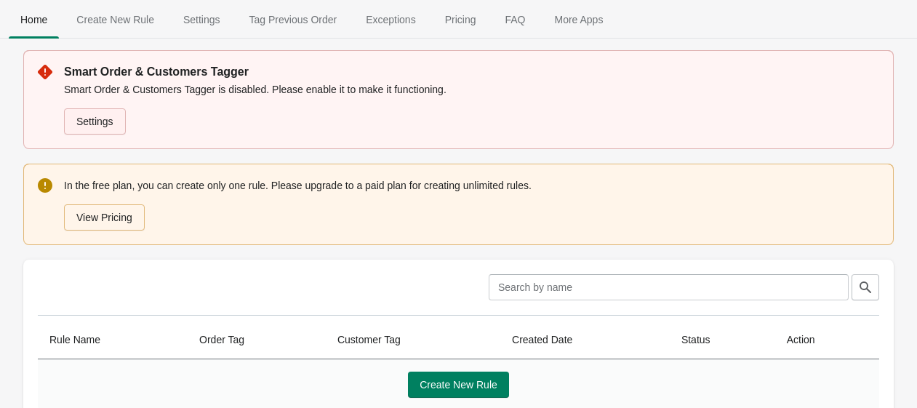
click at [93, 121] on link "Settings" at bounding box center [95, 121] width 62 height 26
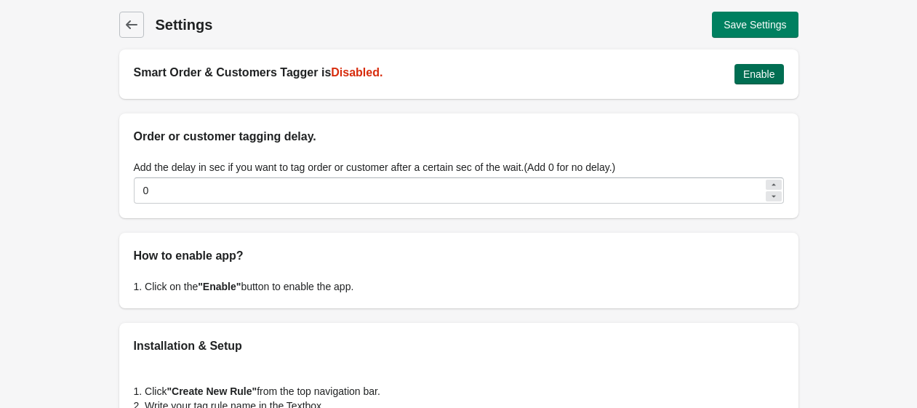
click at [754, 73] on span "Enable" at bounding box center [760, 74] width 32 height 12
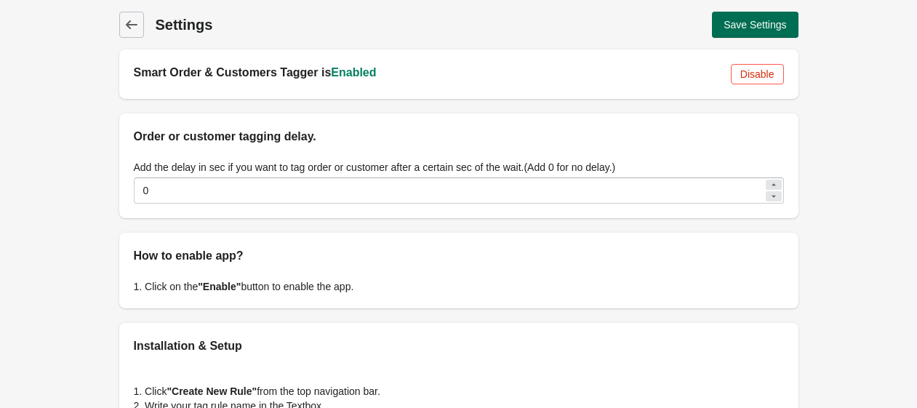
click at [744, 35] on button "Save Settings" at bounding box center [755, 25] width 86 height 26
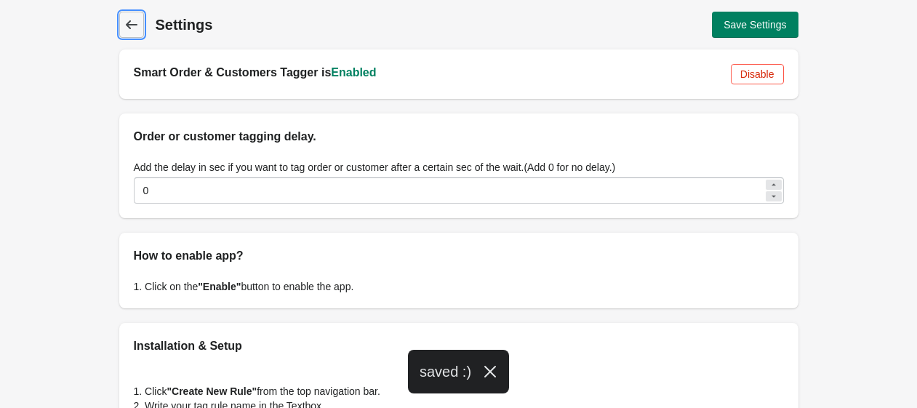
click at [129, 25] on icon at bounding box center [131, 24] width 15 height 15
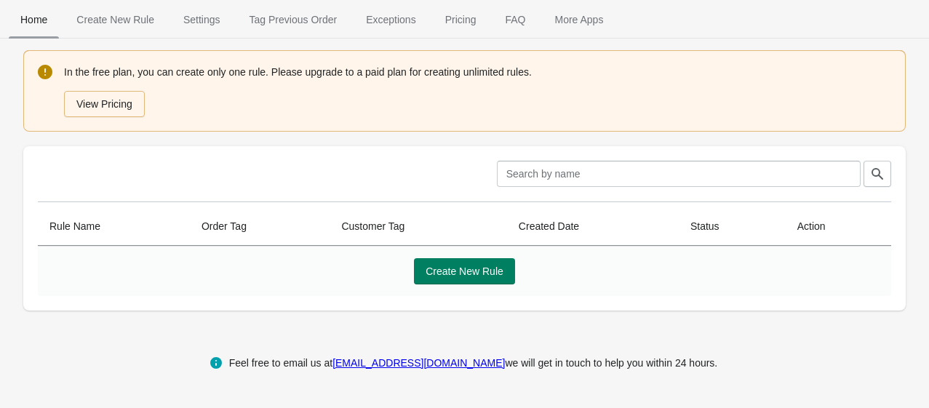
click at [40, 28] on span "Home" at bounding box center [34, 20] width 50 height 26
click at [429, 270] on span "Create New Rule" at bounding box center [465, 272] width 78 height 12
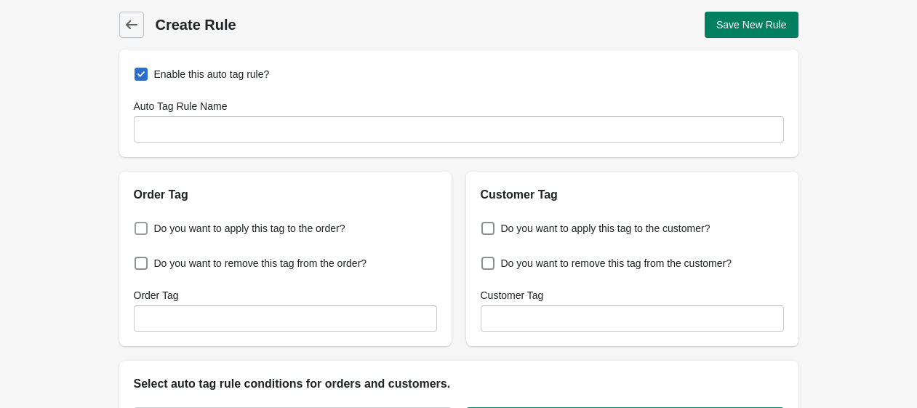
click at [269, 225] on span "Do you want to apply this tag to the order?" at bounding box center [249, 228] width 191 height 15
click at [138, 225] on input "Do you want to apply this tag to the order?" at bounding box center [138, 224] width 1 height 1
checkbox input "true"
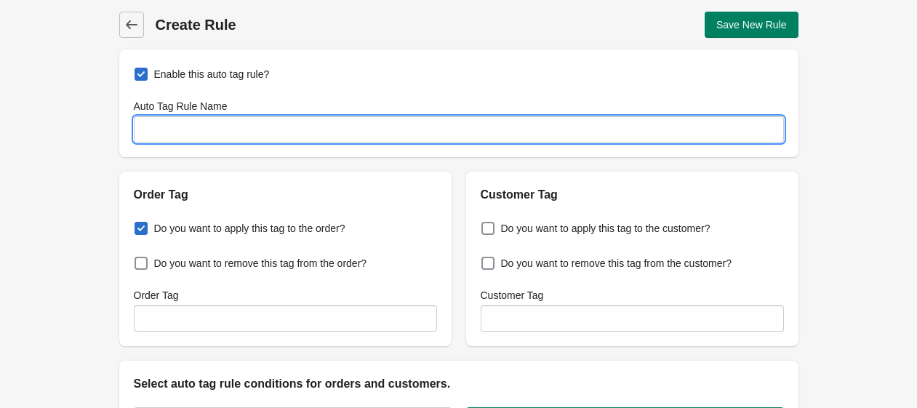
click at [258, 138] on input "Auto Tag Rule Name" at bounding box center [459, 129] width 650 height 26
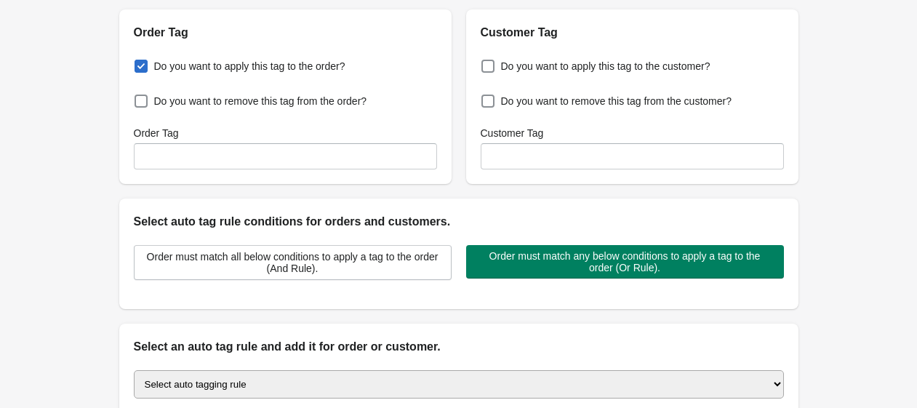
scroll to position [186, 0]
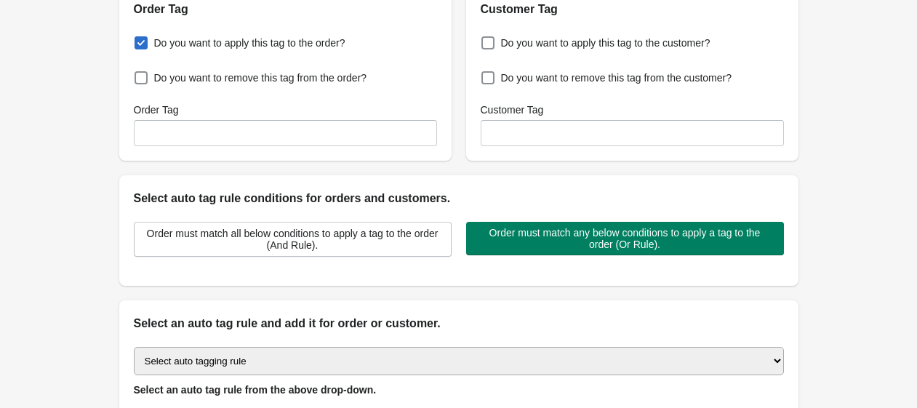
type input "REPEAT CUSTOMER"
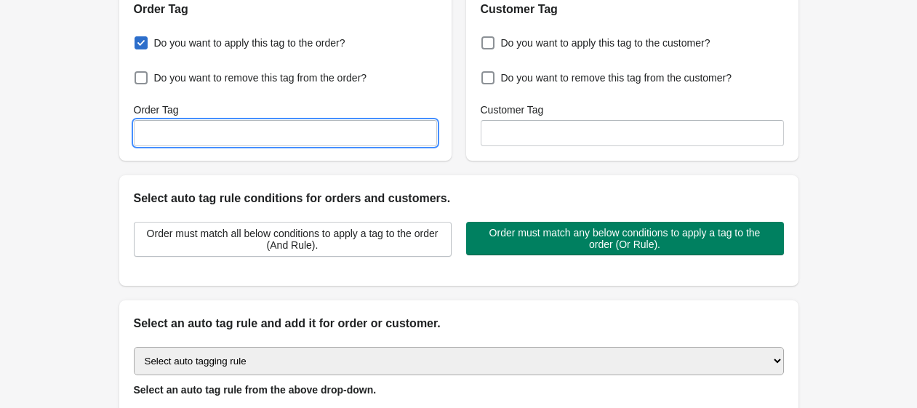
click at [352, 138] on input "Order Tag" at bounding box center [285, 133] width 303 height 26
type input "R"
type input "REPEAT CUSTOMER"
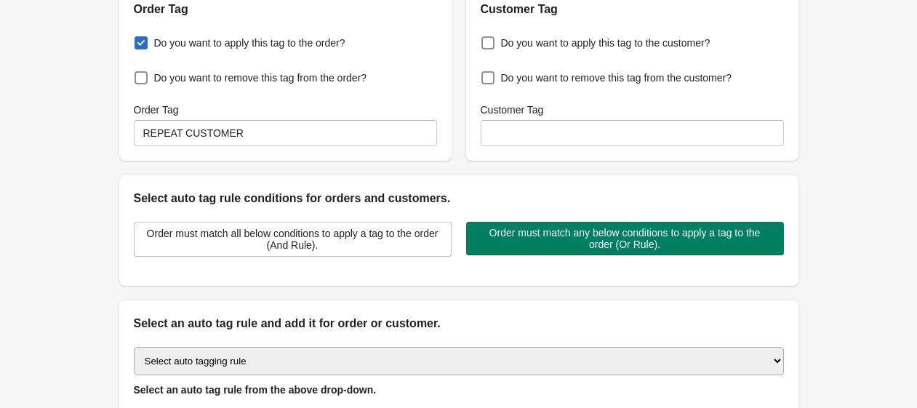
drag, startPoint x: 917, startPoint y: 186, endPoint x: 919, endPoint y: 236, distance: 50.2
click at [917, 223] on html "[DOMAIN_NAME] 0 Skip to content Back Create Rule Save New Rule Enable this auto…" at bounding box center [458, 18] width 917 height 408
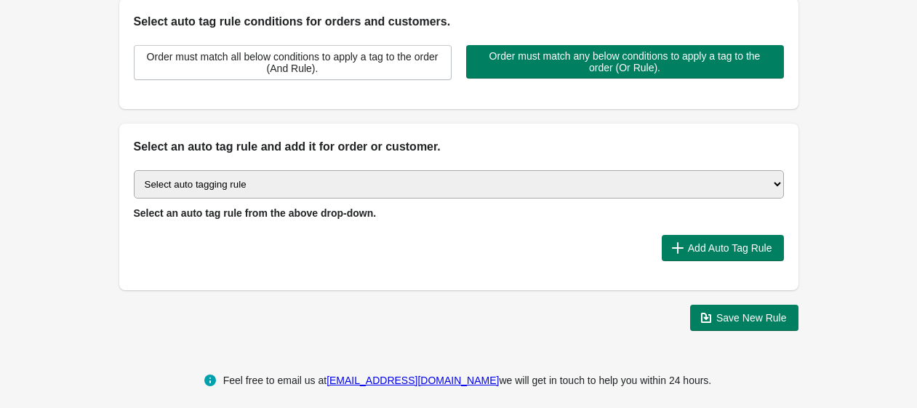
scroll to position [369, 0]
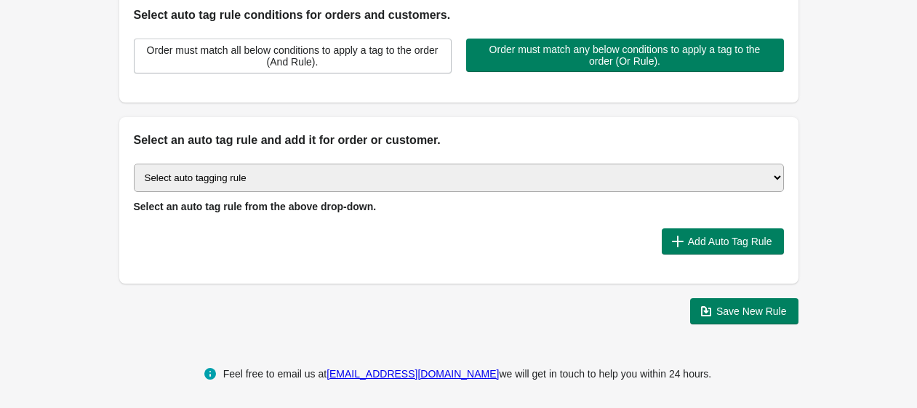
click at [304, 179] on select "Select auto tagging rule Tag by order amount Tag based on the order count (Volu…" at bounding box center [459, 178] width 650 height 28
select select "4"
click at [134, 164] on select "Select auto tagging rule Tag by order amount Tag based on the order count (Volu…" at bounding box center [459, 178] width 650 height 28
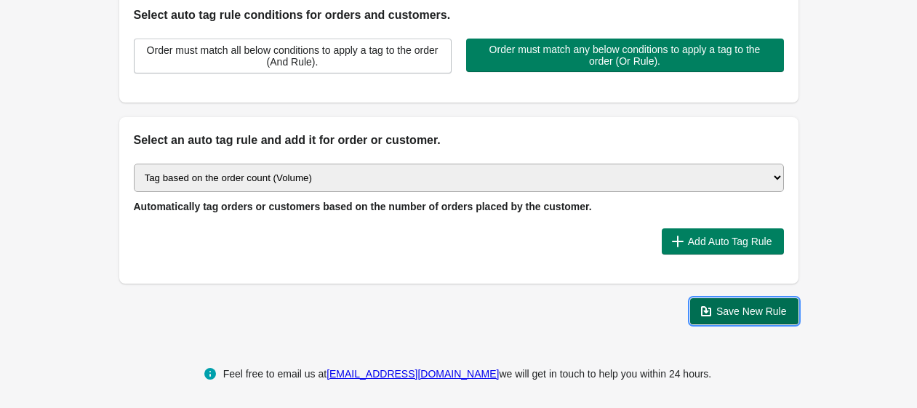
click at [719, 312] on span "Save New Rule" at bounding box center [752, 312] width 71 height 12
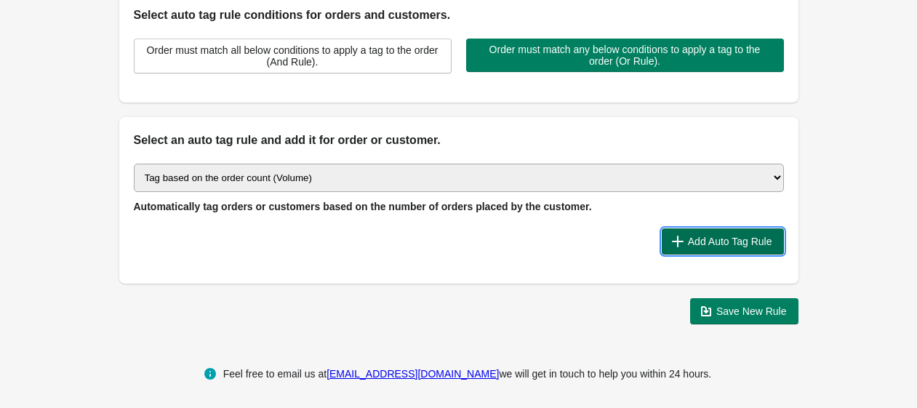
click at [702, 240] on span "Add Auto Tag Rule" at bounding box center [730, 242] width 84 height 12
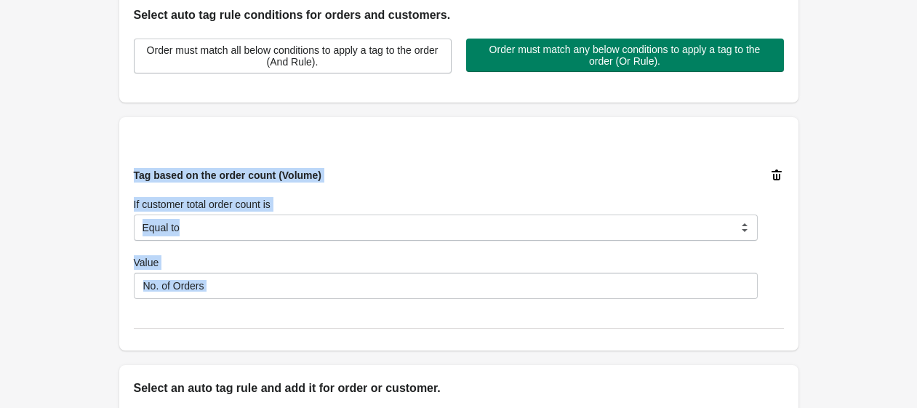
click at [868, 195] on div "Back Create Rule Save New Rule Enable this auto tag rule? Auto Tag Rule Name RE…" at bounding box center [458, 107] width 917 height 953
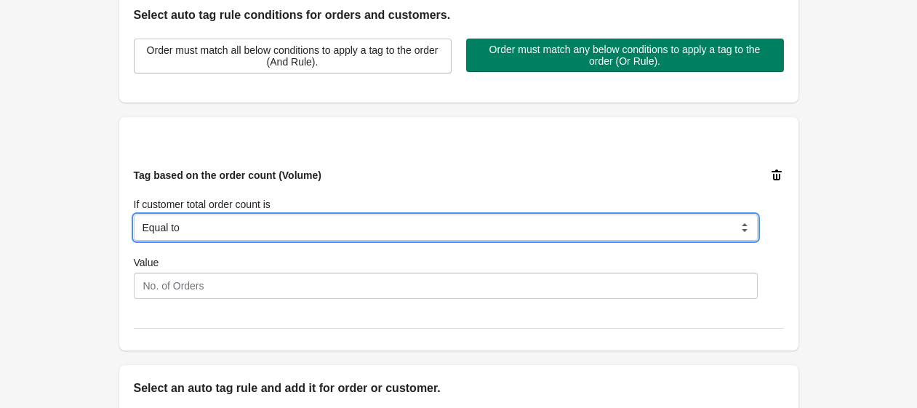
click at [295, 233] on select "Equal to Greater than Less than" at bounding box center [446, 228] width 624 height 26
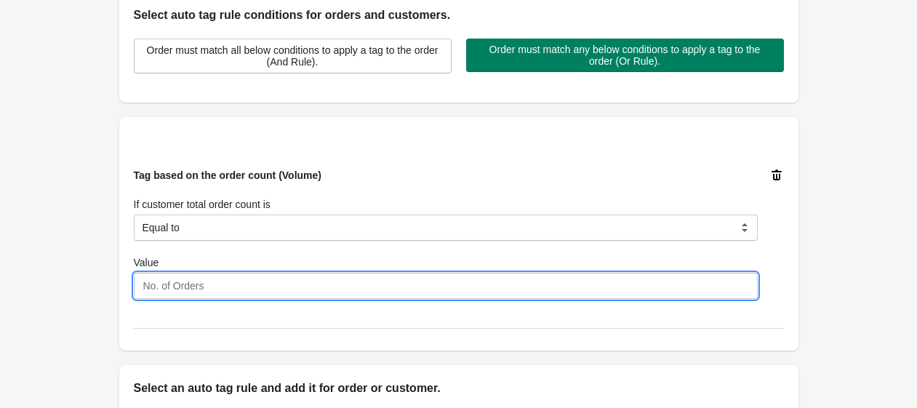
click at [268, 284] on input "Value" at bounding box center [446, 286] width 624 height 26
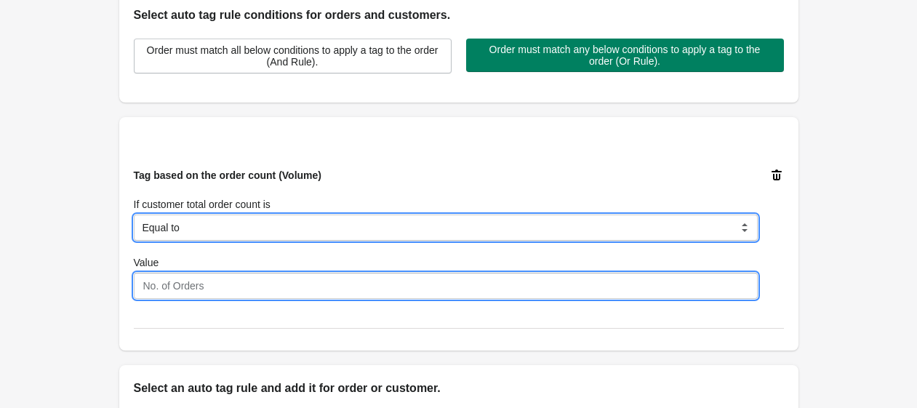
click at [259, 230] on select "Equal to Greater than Less than" at bounding box center [446, 228] width 624 height 26
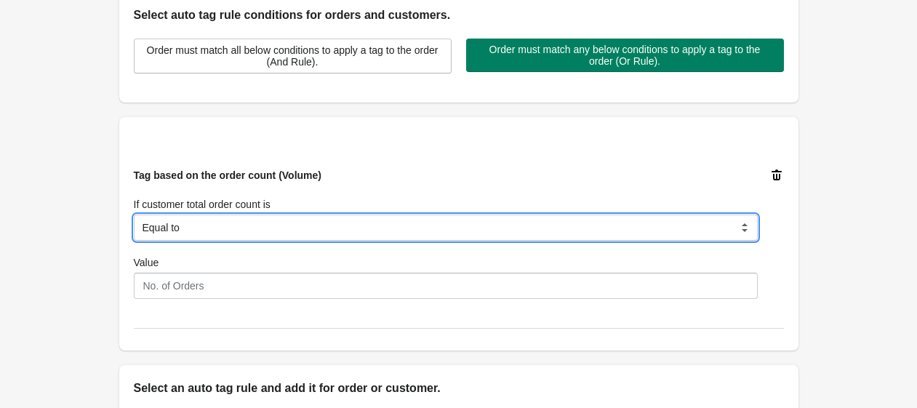
select select "2"
click at [134, 215] on select "Equal to Greater than Less than" at bounding box center [446, 228] width 624 height 26
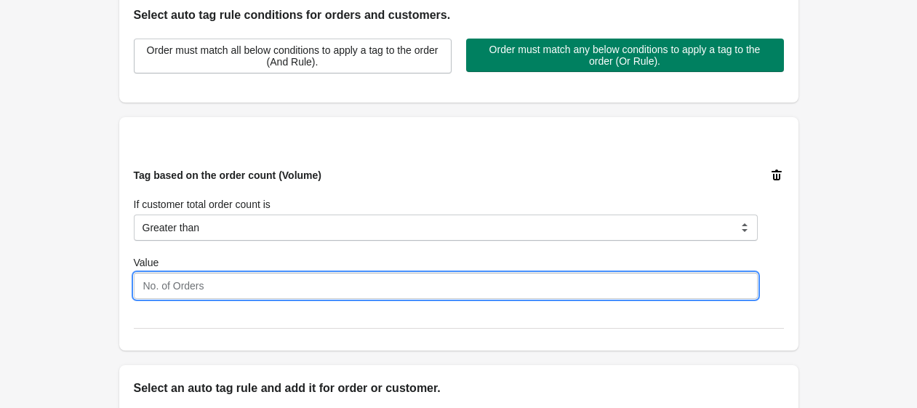
click at [207, 294] on input "Value" at bounding box center [446, 286] width 624 height 26
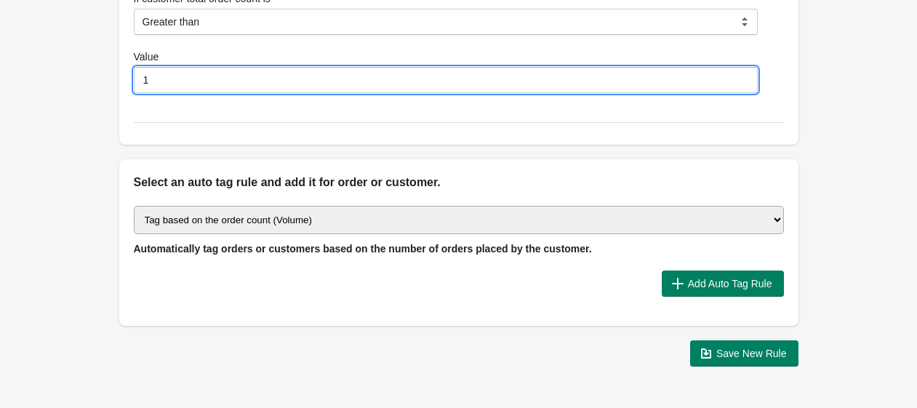
scroll to position [590, 0]
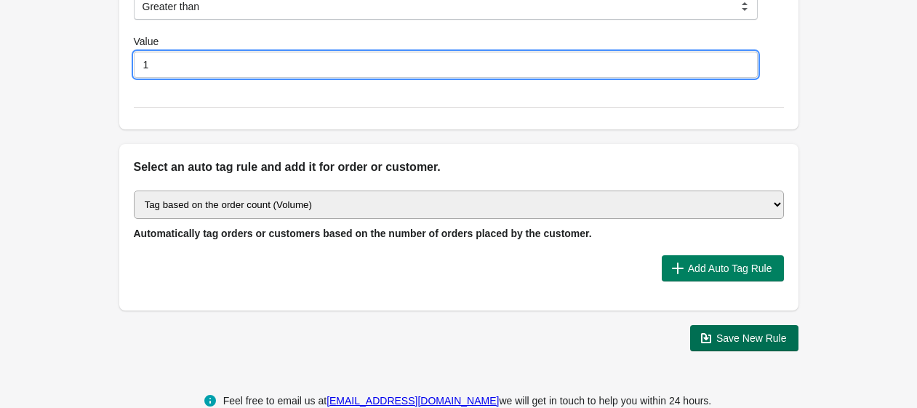
type input "1"
click at [765, 333] on span "Save New Rule" at bounding box center [752, 339] width 71 height 12
